Goal: Task Accomplishment & Management: Complete application form

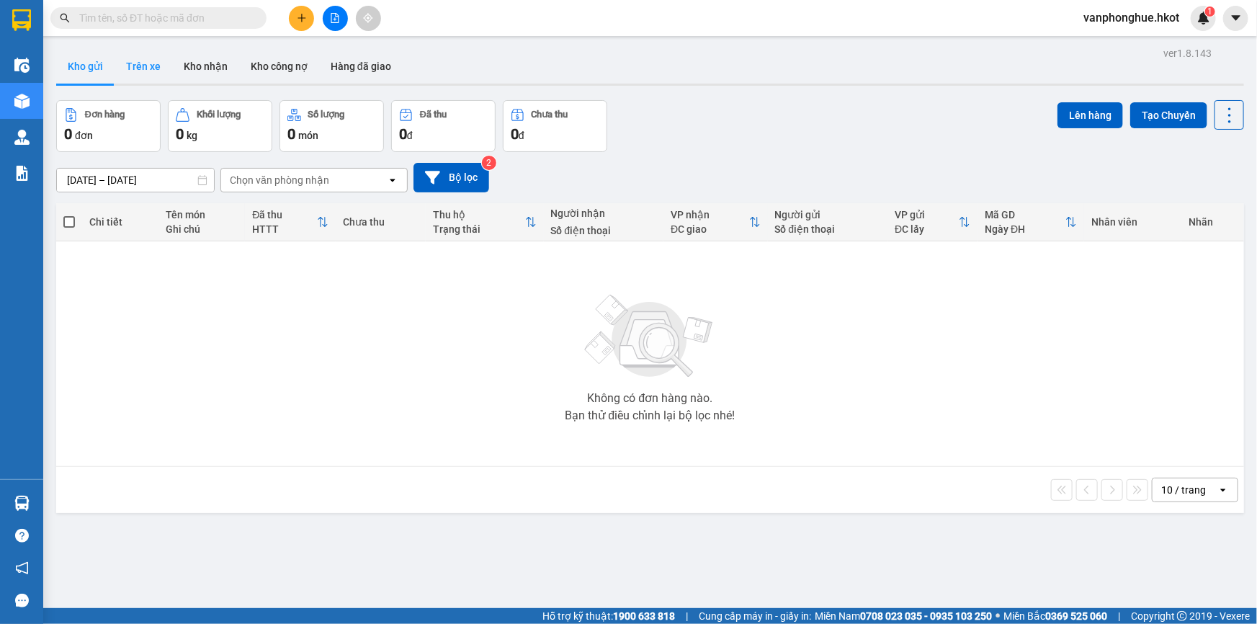
click at [144, 65] on button "Trên xe" at bounding box center [144, 66] width 58 height 35
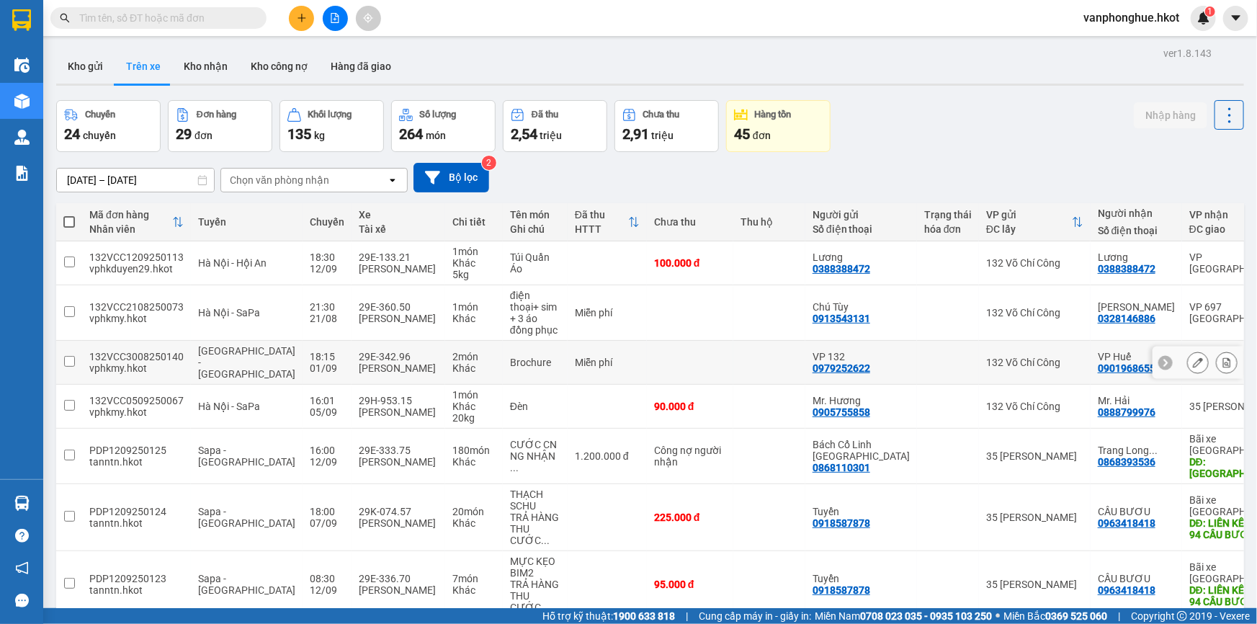
click at [65, 356] on input "checkbox" at bounding box center [69, 361] width 11 height 11
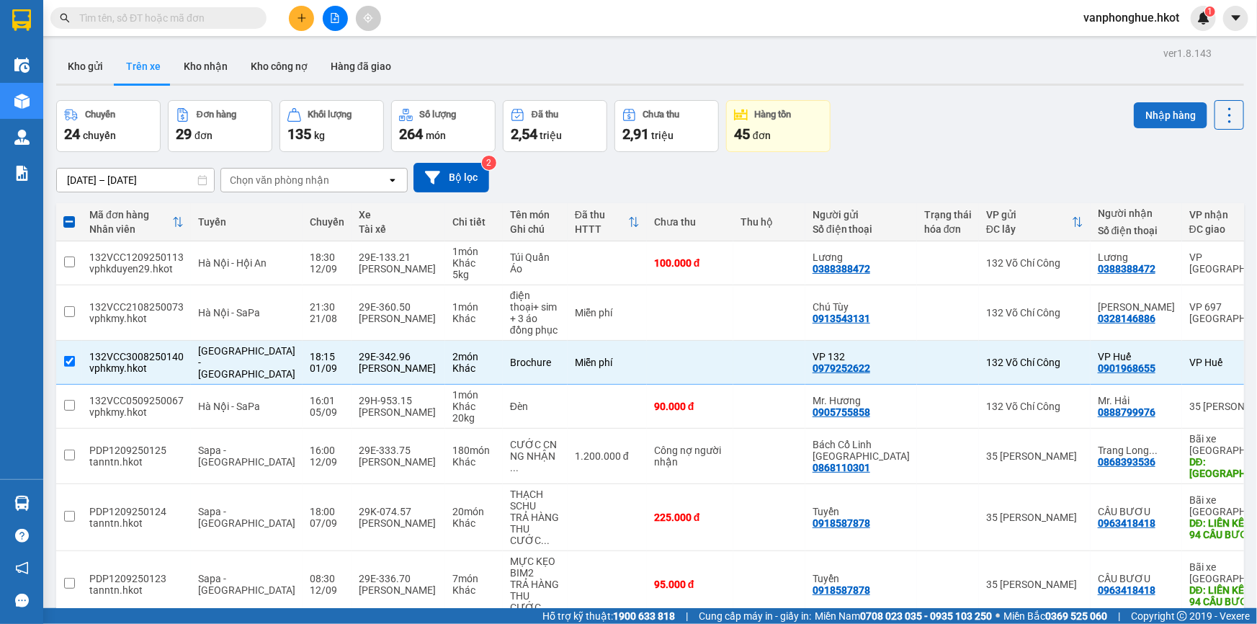
click at [1160, 115] on button "Nhập hàng" at bounding box center [1170, 115] width 73 height 26
checkbox input "false"
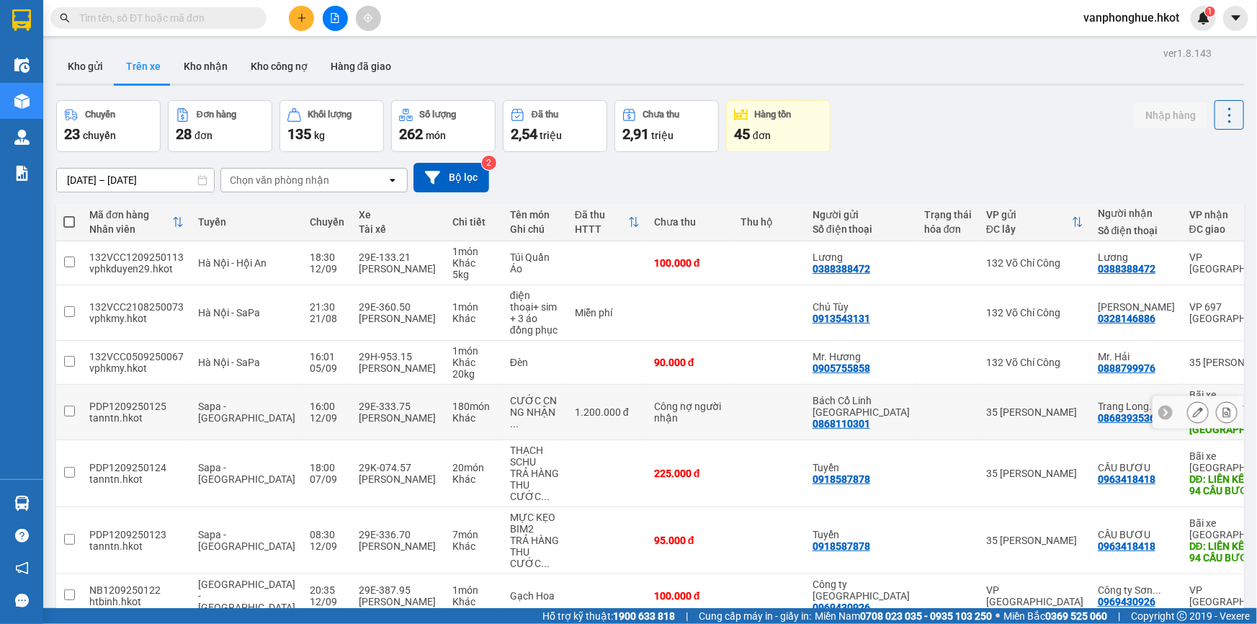
scroll to position [196, 0]
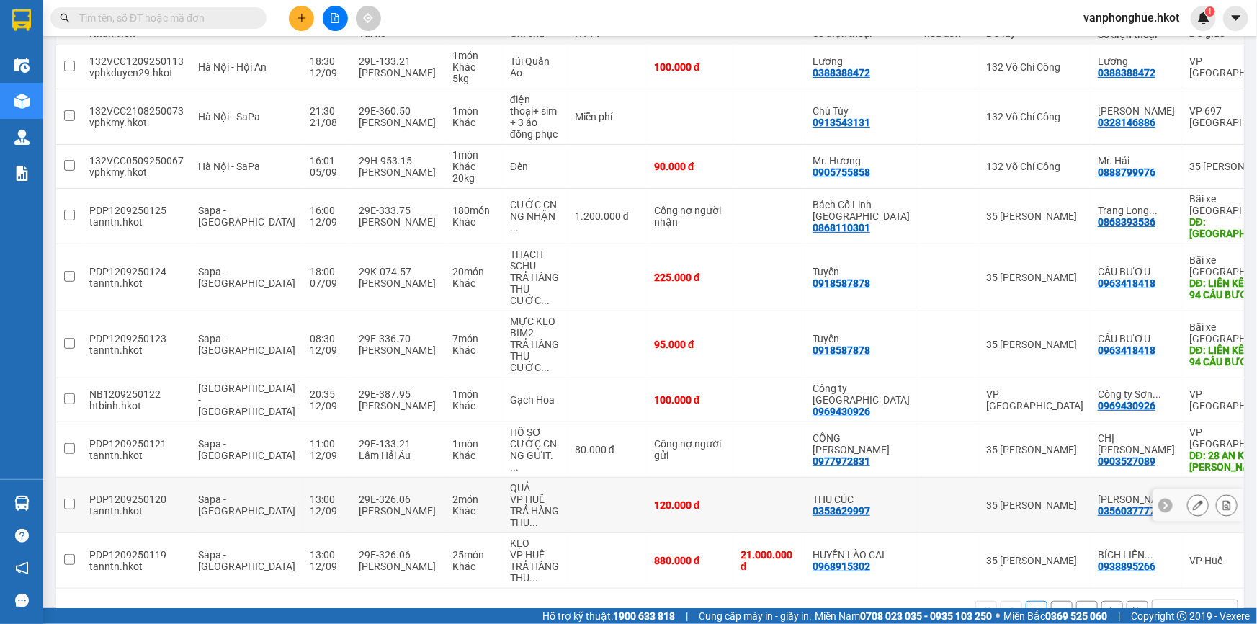
click at [65, 499] on input "checkbox" at bounding box center [69, 504] width 11 height 11
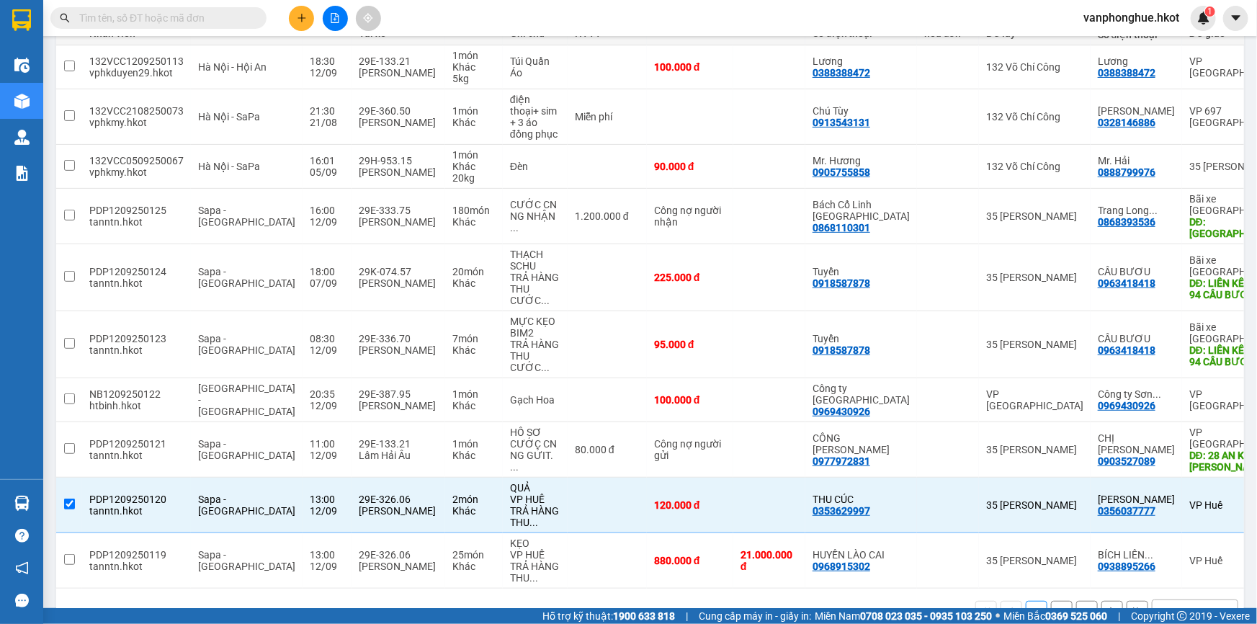
scroll to position [65, 0]
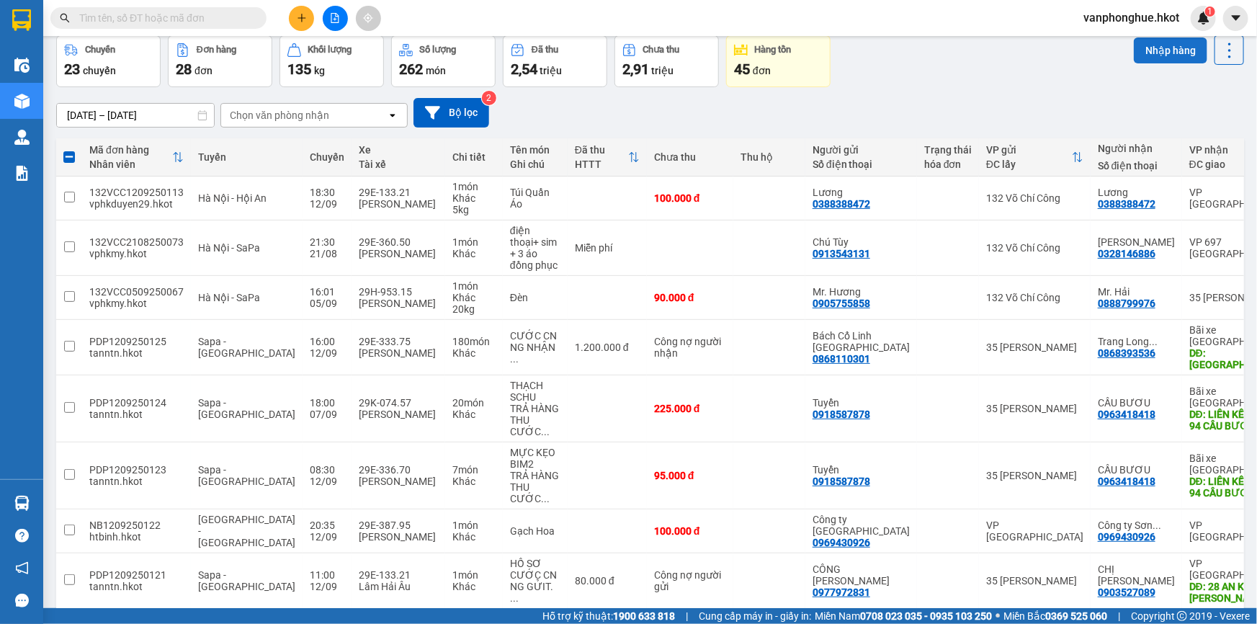
click at [1157, 50] on button "Nhập hàng" at bounding box center [1170, 50] width 73 height 26
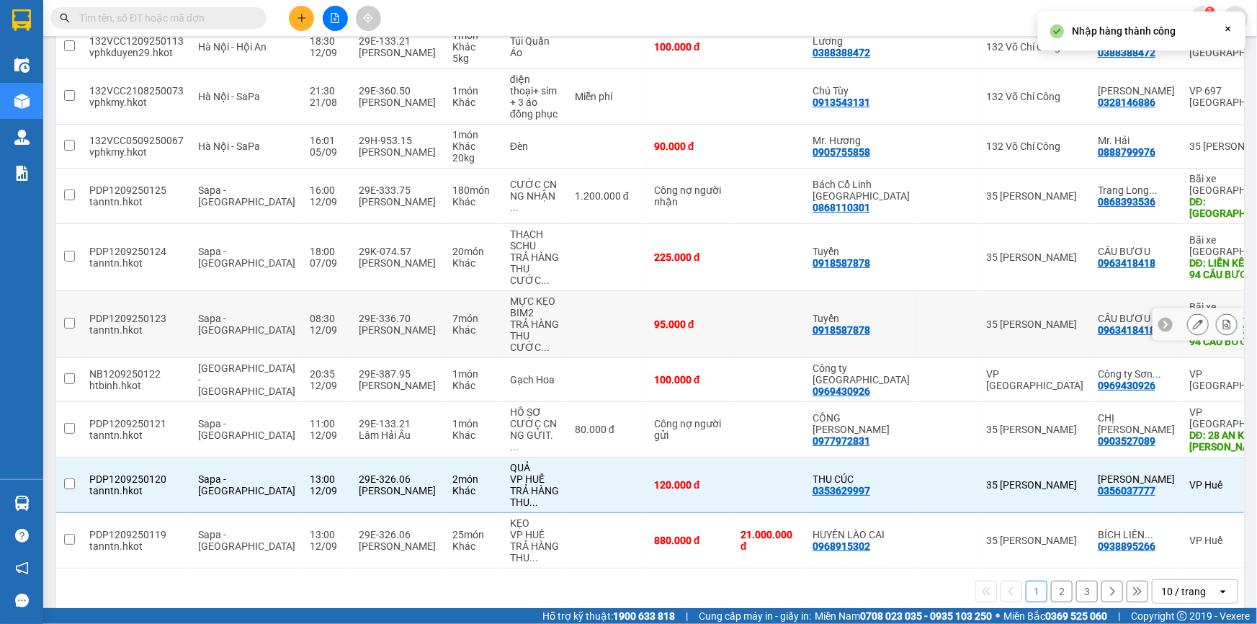
checkbox input "false"
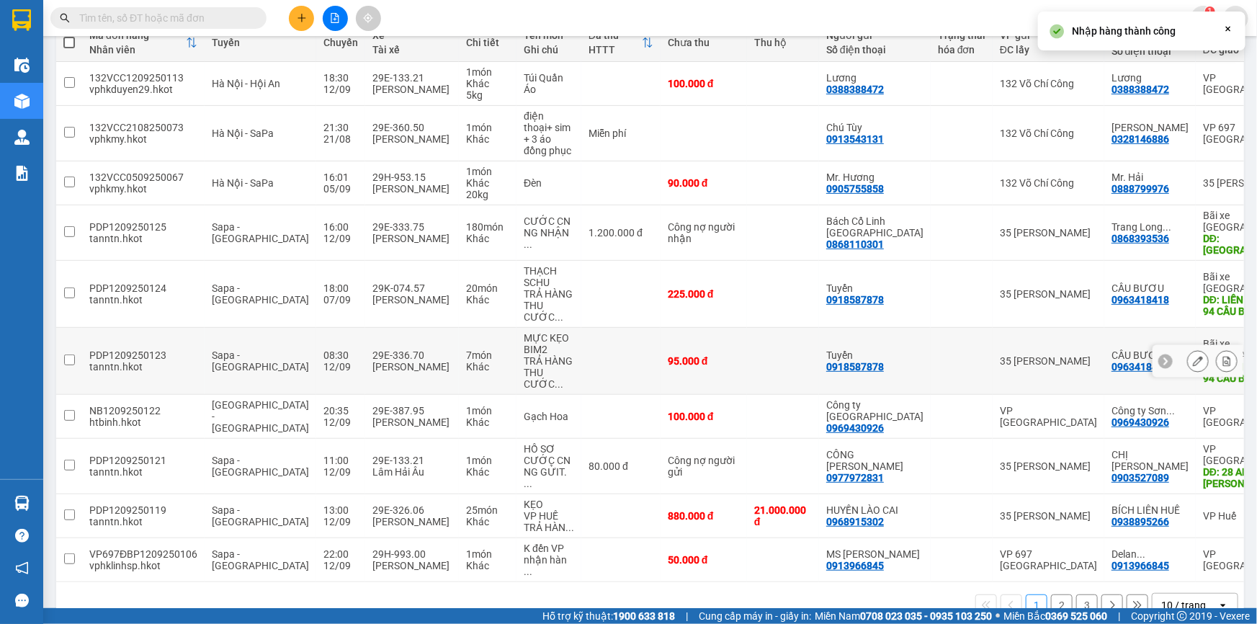
scroll to position [181, 0]
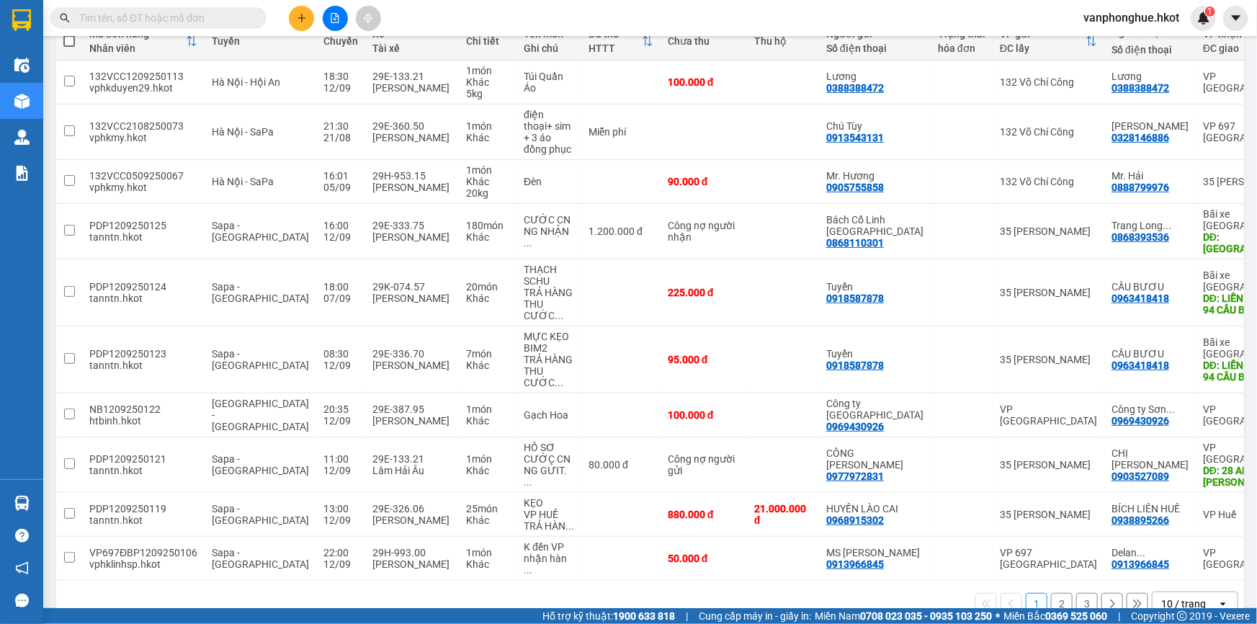
click at [1051, 593] on button "2" at bounding box center [1062, 604] width 22 height 22
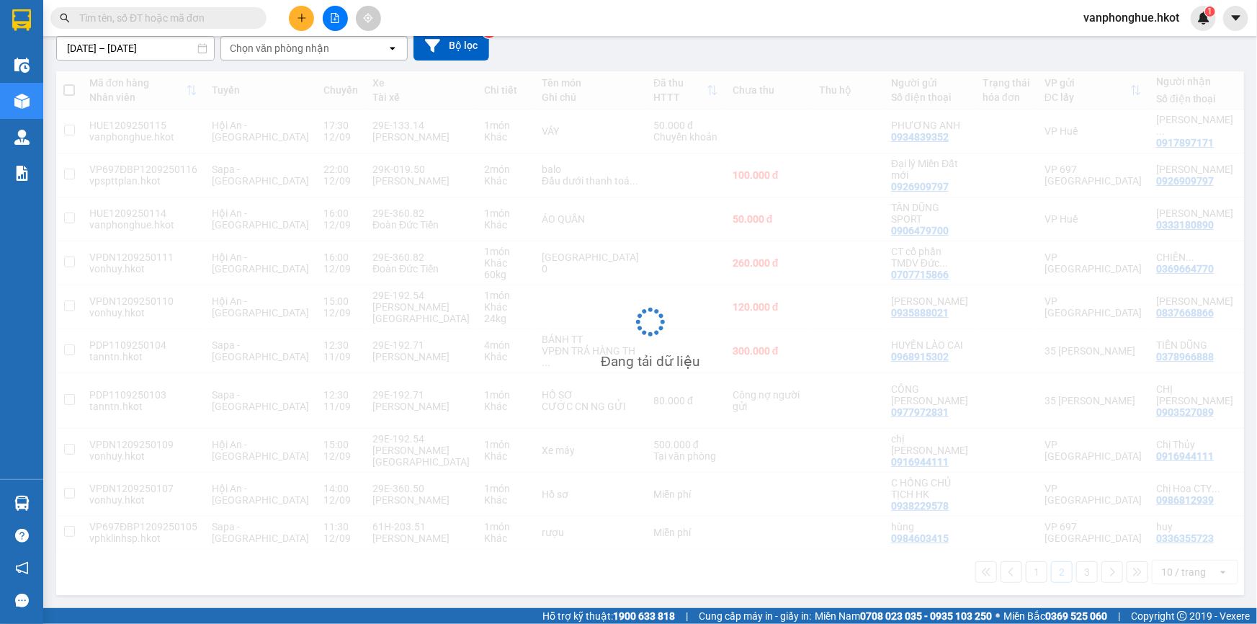
scroll to position [135, 0]
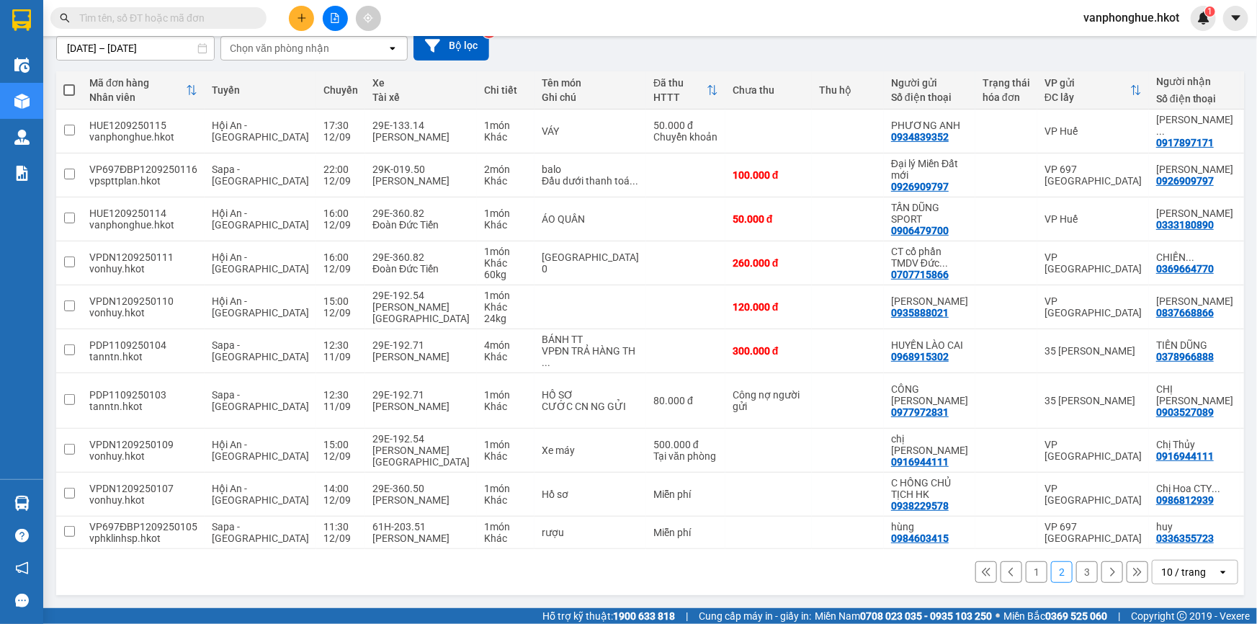
click at [1076, 574] on button "3" at bounding box center [1087, 572] width 22 height 22
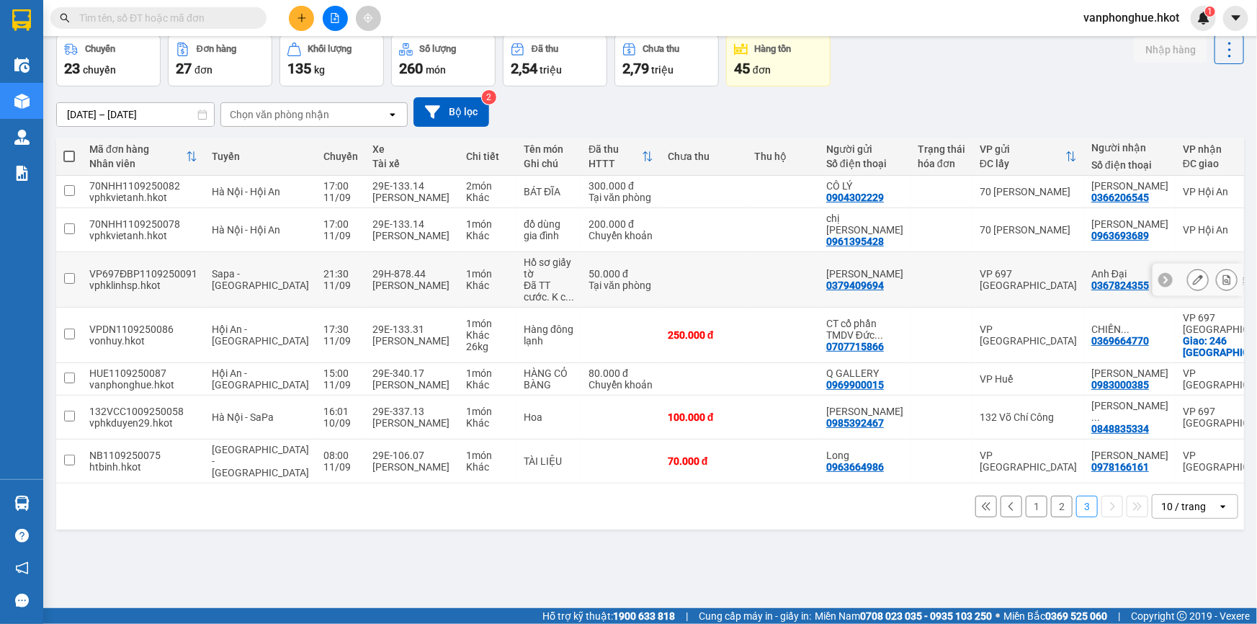
scroll to position [0, 0]
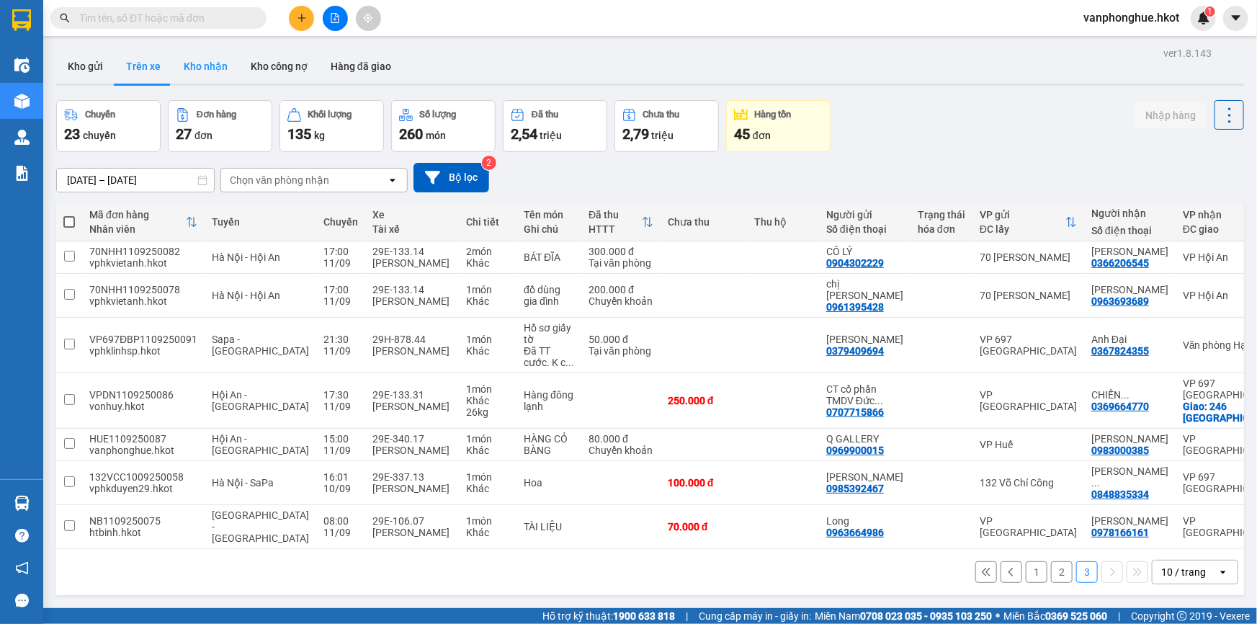
click at [213, 65] on button "Kho nhận" at bounding box center [205, 66] width 67 height 35
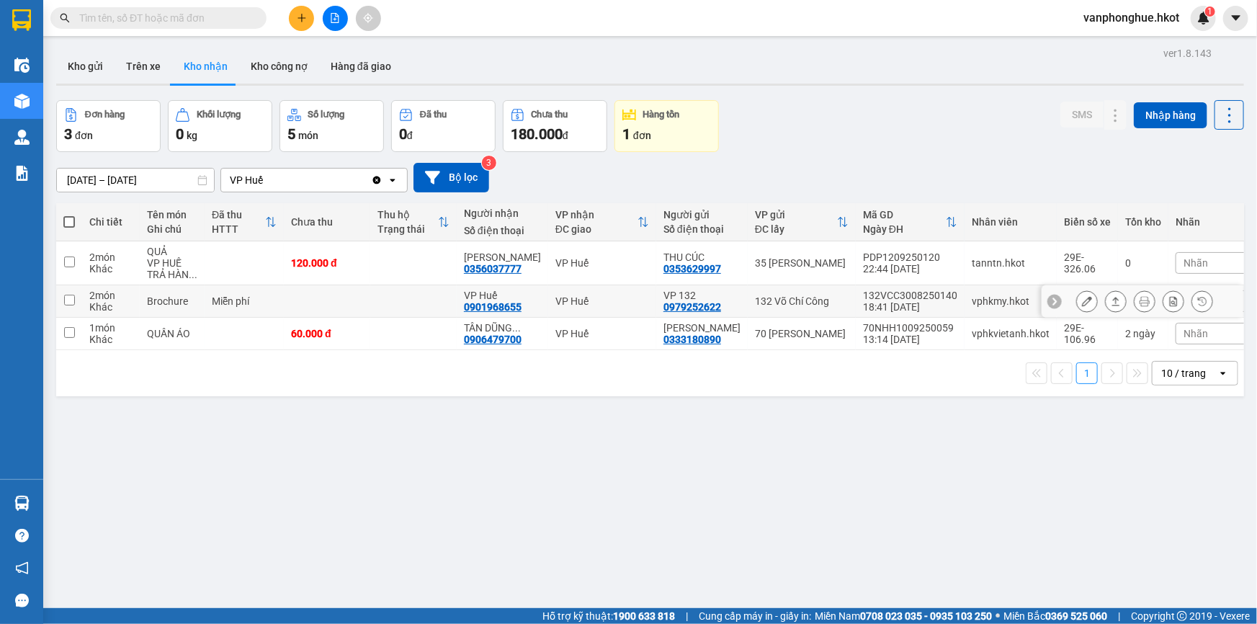
click at [1082, 297] on icon at bounding box center [1087, 301] width 10 height 10
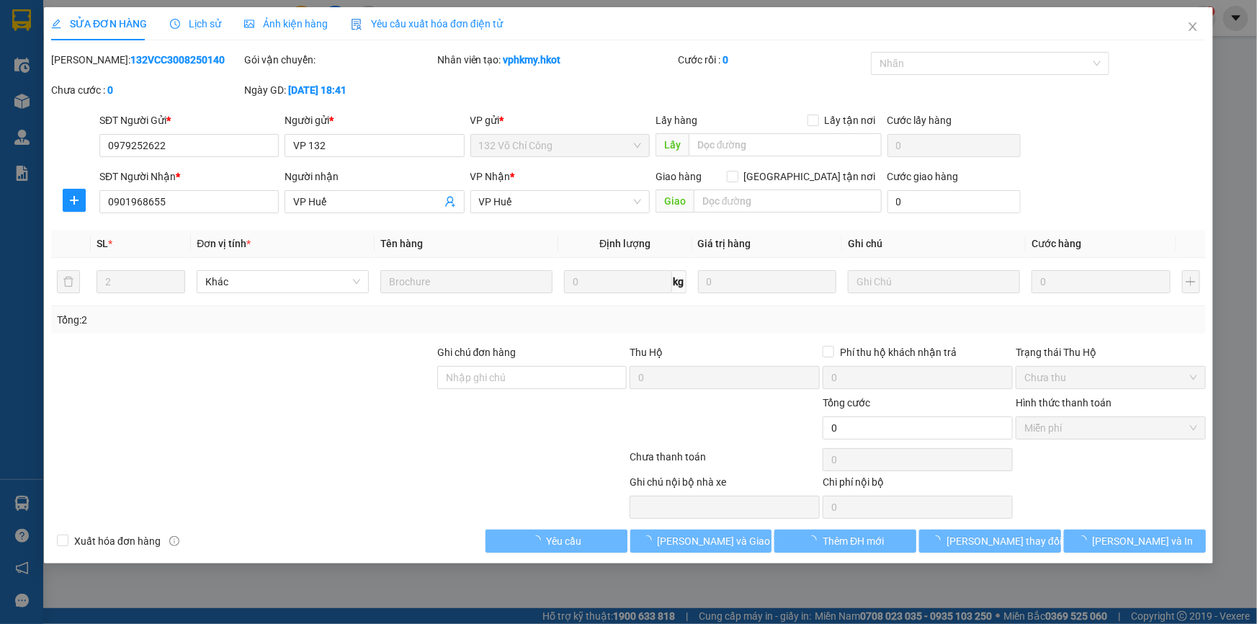
type input "0979252622"
type input "VP 132"
type input "0901968655"
type input "VP Huế"
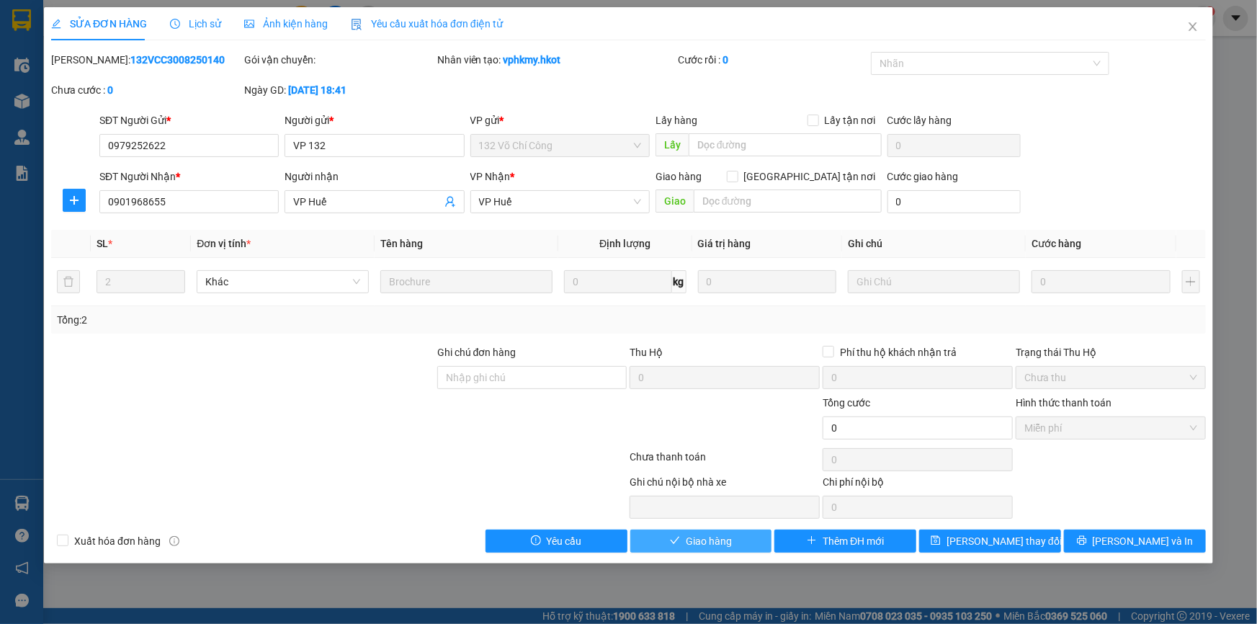
click at [715, 540] on span "Giao hàng" at bounding box center [709, 541] width 46 height 16
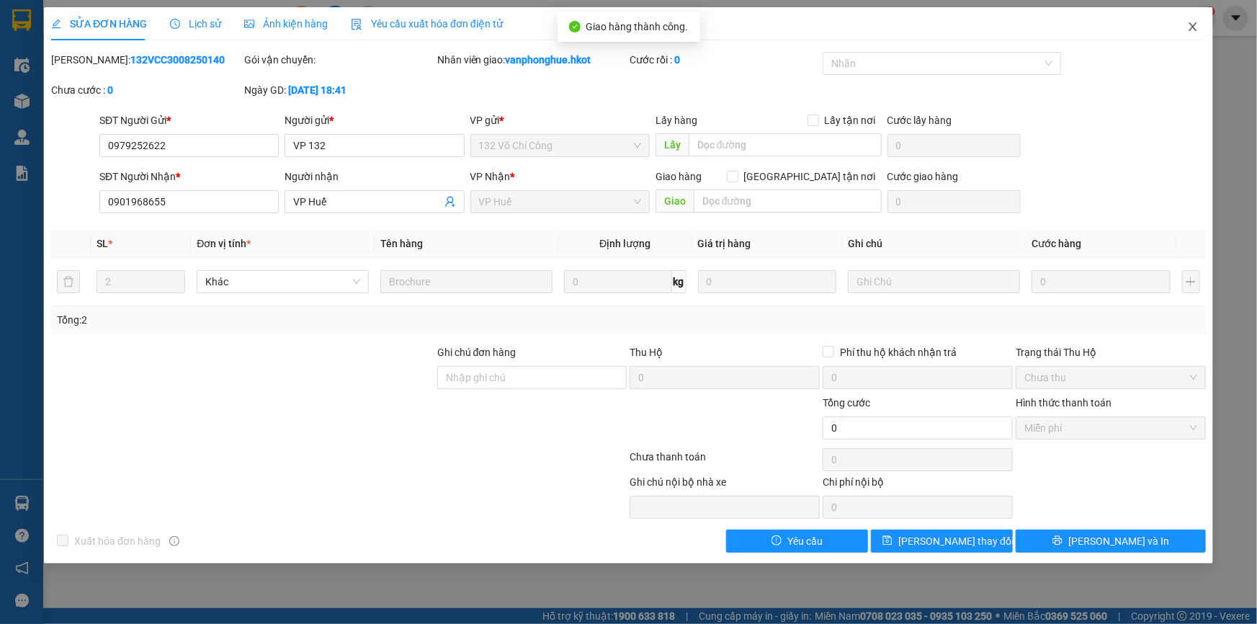
click at [1196, 25] on icon "close" at bounding box center [1193, 27] width 12 height 12
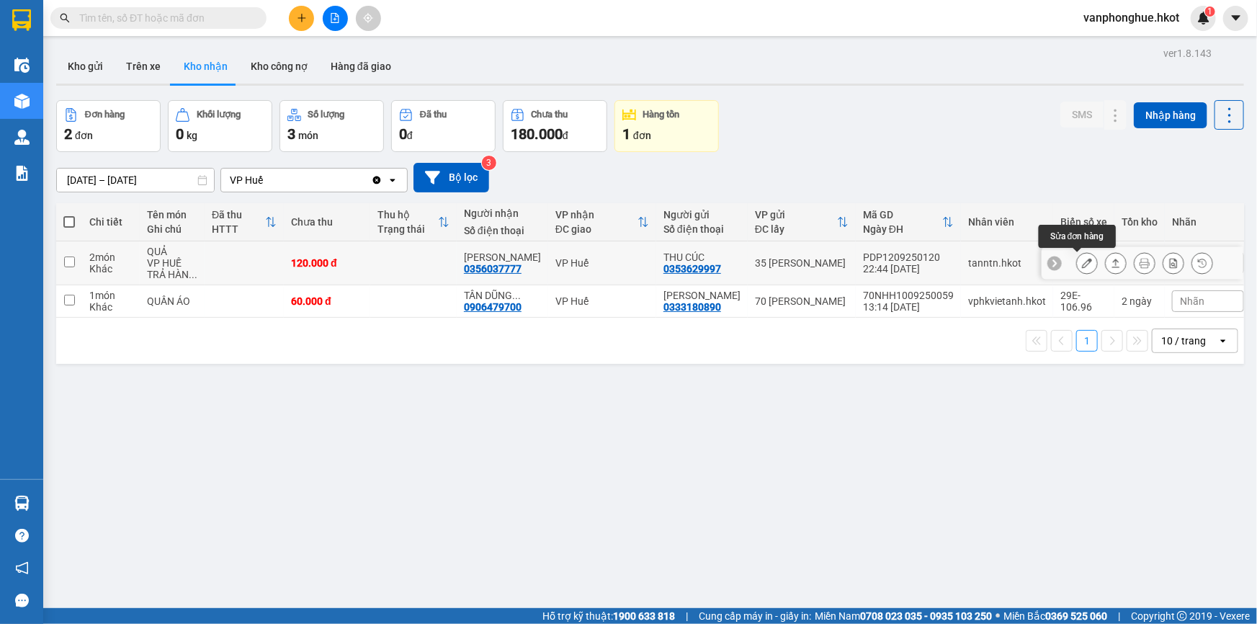
click at [1082, 261] on icon at bounding box center [1087, 263] width 10 height 10
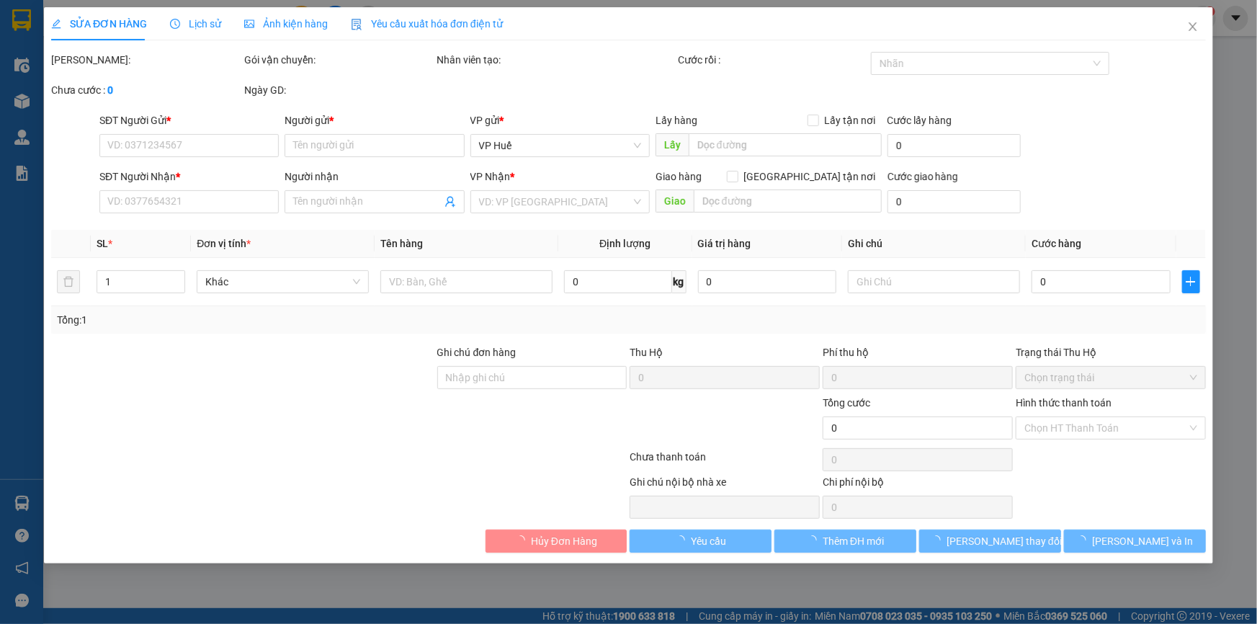
type input "0353629997"
type input "THU CÚC"
type input "0356037777"
type input "[PERSON_NAME]"
type input "120.000"
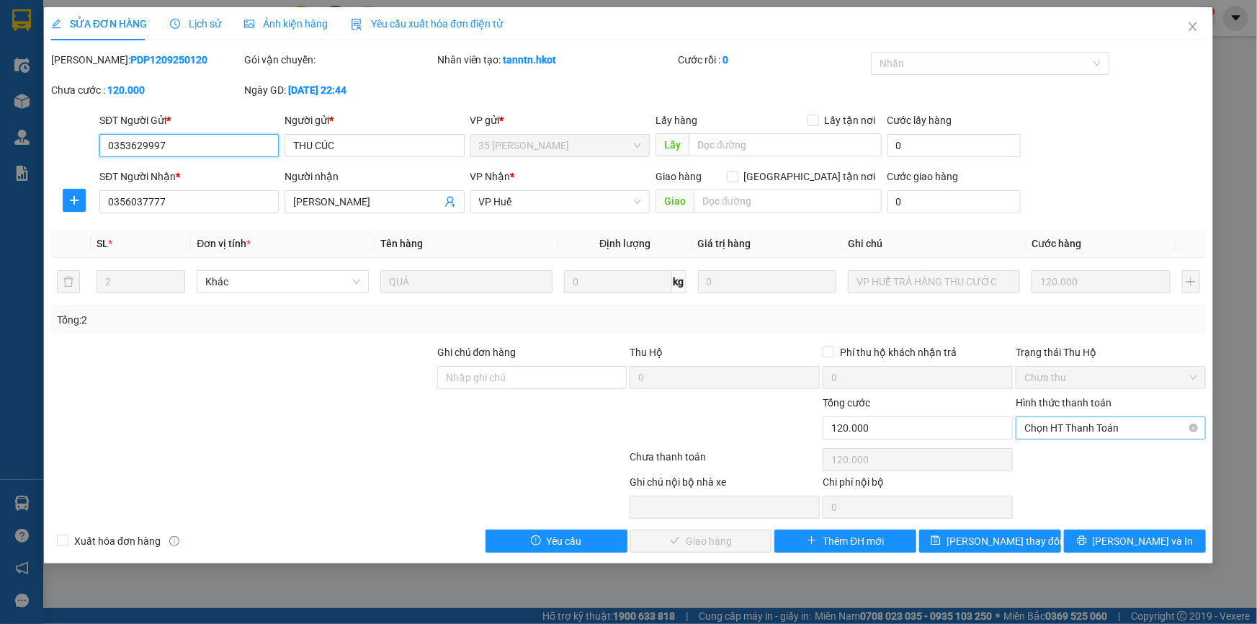
click at [1126, 429] on span "Chọn HT Thanh Toán" at bounding box center [1110, 428] width 173 height 22
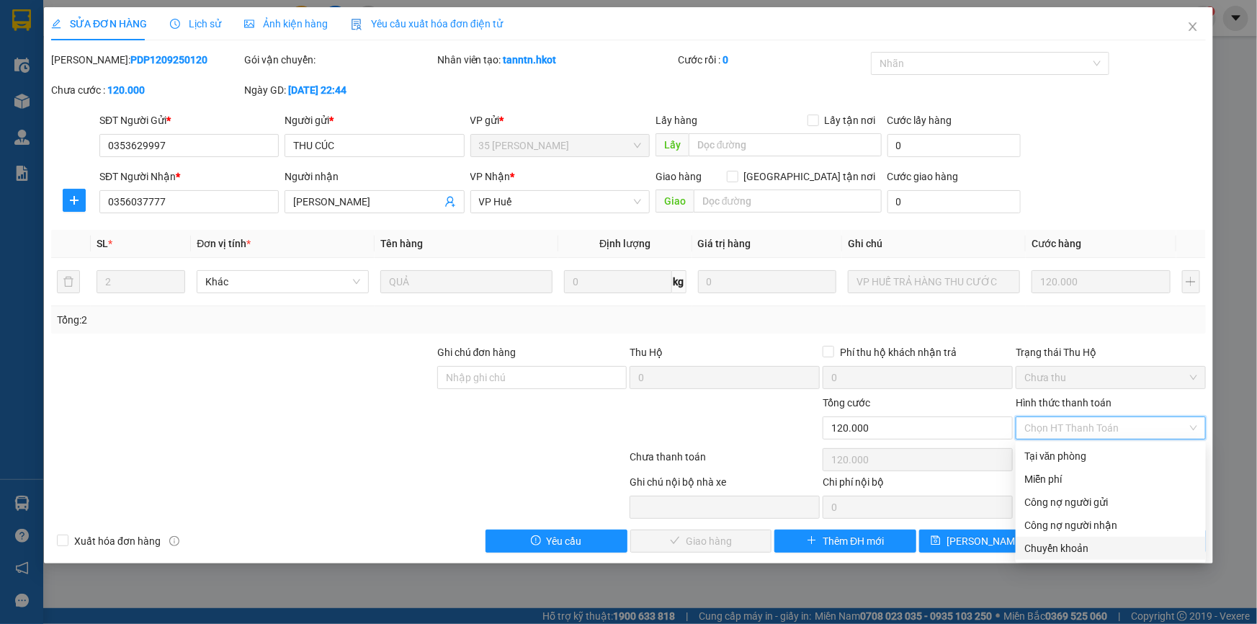
click at [1063, 545] on div "Chuyển khoản" at bounding box center [1110, 548] width 173 height 16
type input "0"
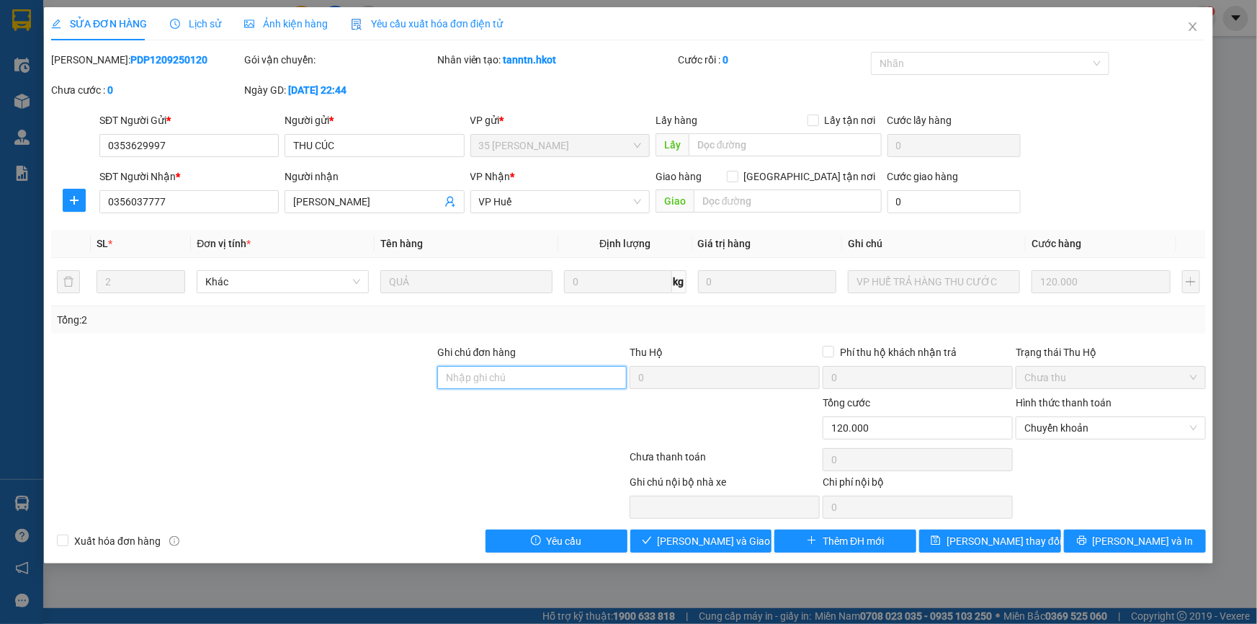
click at [530, 379] on input "Ghi chú đơn hàng" at bounding box center [532, 377] width 190 height 23
drag, startPoint x: 566, startPoint y: 373, endPoint x: 579, endPoint y: 382, distance: 16.2
click at [566, 375] on input "Sang đã ck cho cty ngày 10/9" at bounding box center [532, 377] width 190 height 23
type input "Sang đã ck cho cty ngày 13/9"
click at [705, 537] on span "[PERSON_NAME] và Giao hàng" at bounding box center [727, 541] width 138 height 16
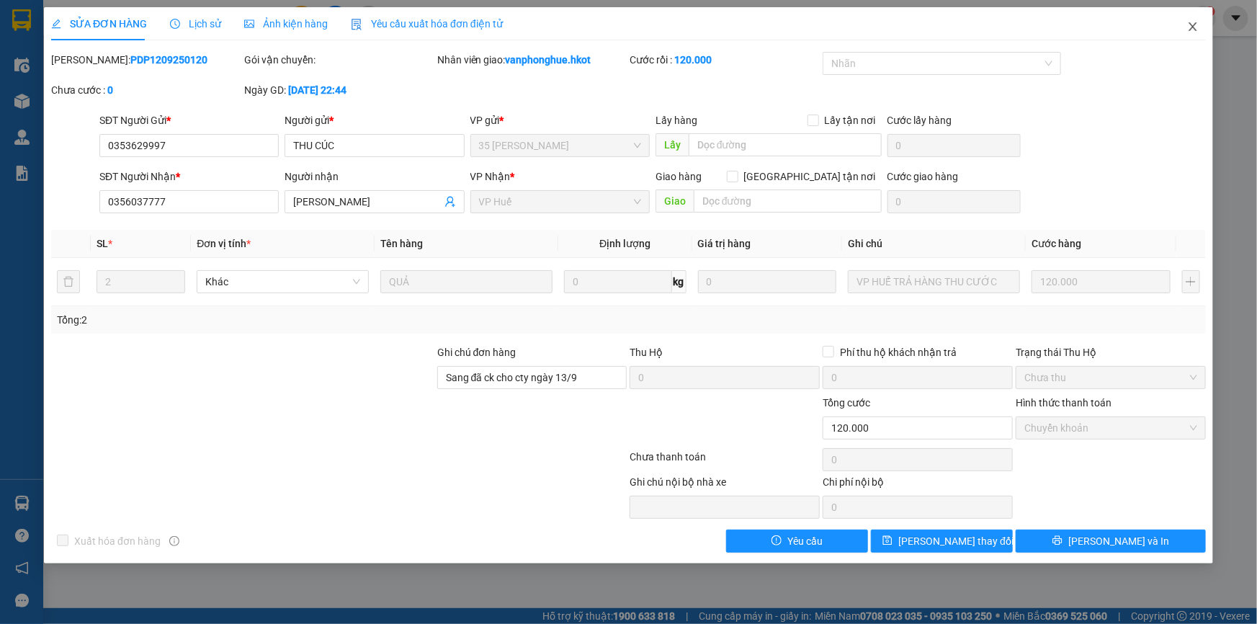
click at [1194, 26] on icon "close" at bounding box center [1193, 26] width 8 height 9
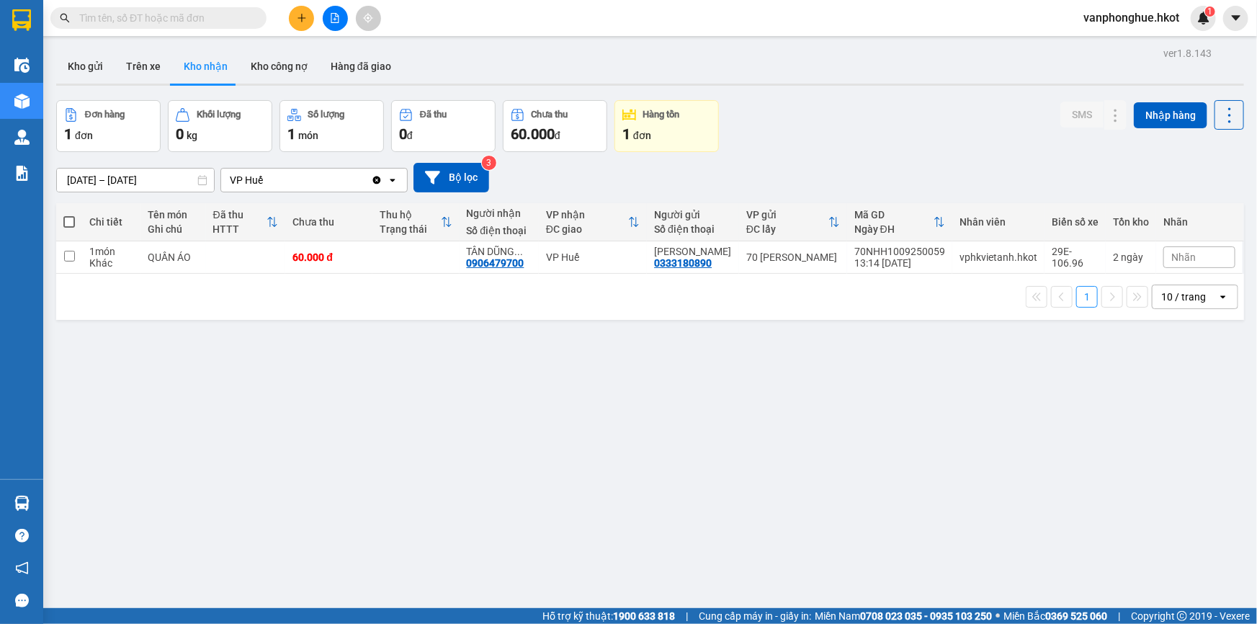
click at [626, 301] on div "1 10 / trang open" at bounding box center [650, 297] width 1176 height 24
